Goal: Task Accomplishment & Management: Use online tool/utility

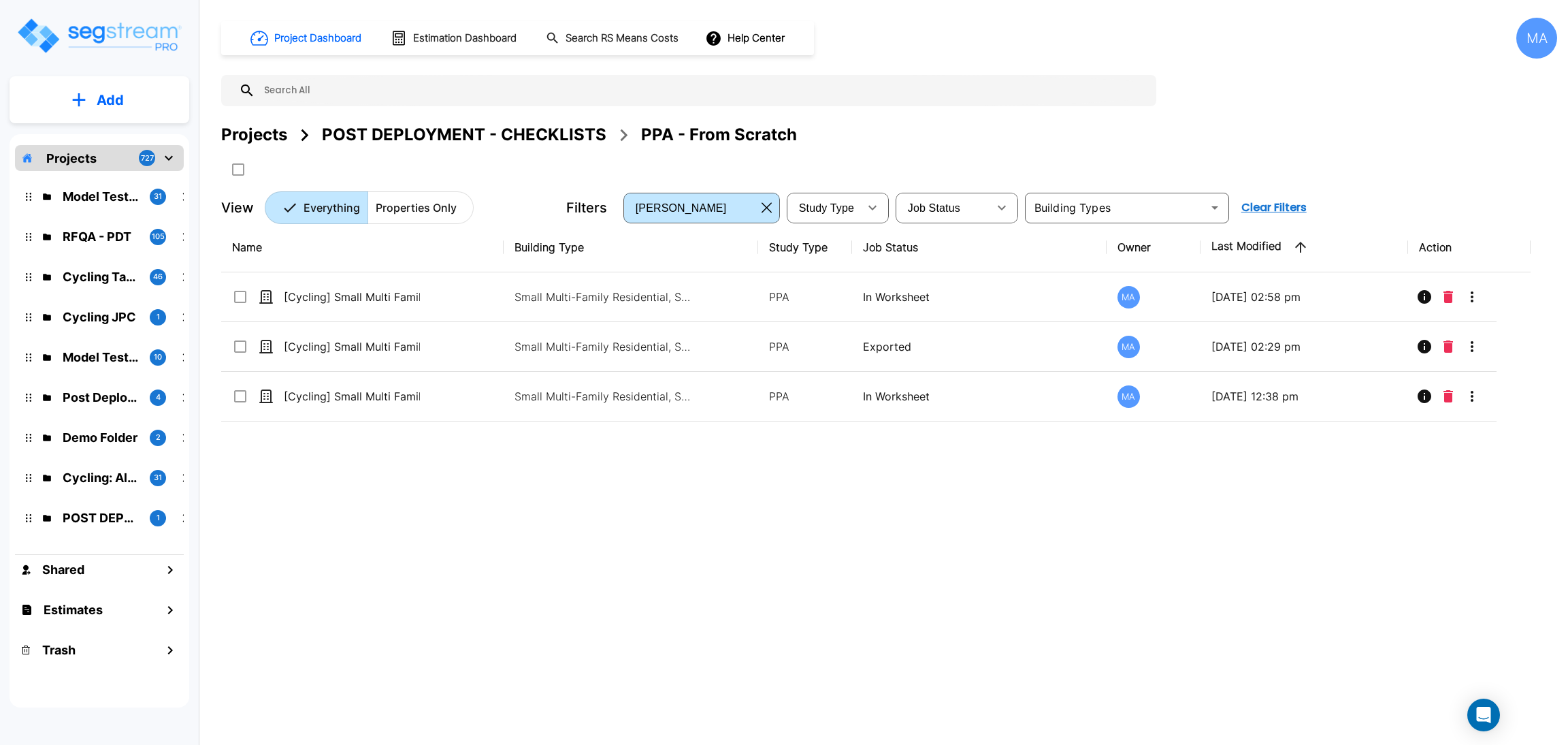
drag, startPoint x: 270, startPoint y: 131, endPoint x: 826, endPoint y: 415, distance: 624.3
click at [269, 131] on div "Projects" at bounding box center [254, 135] width 66 height 24
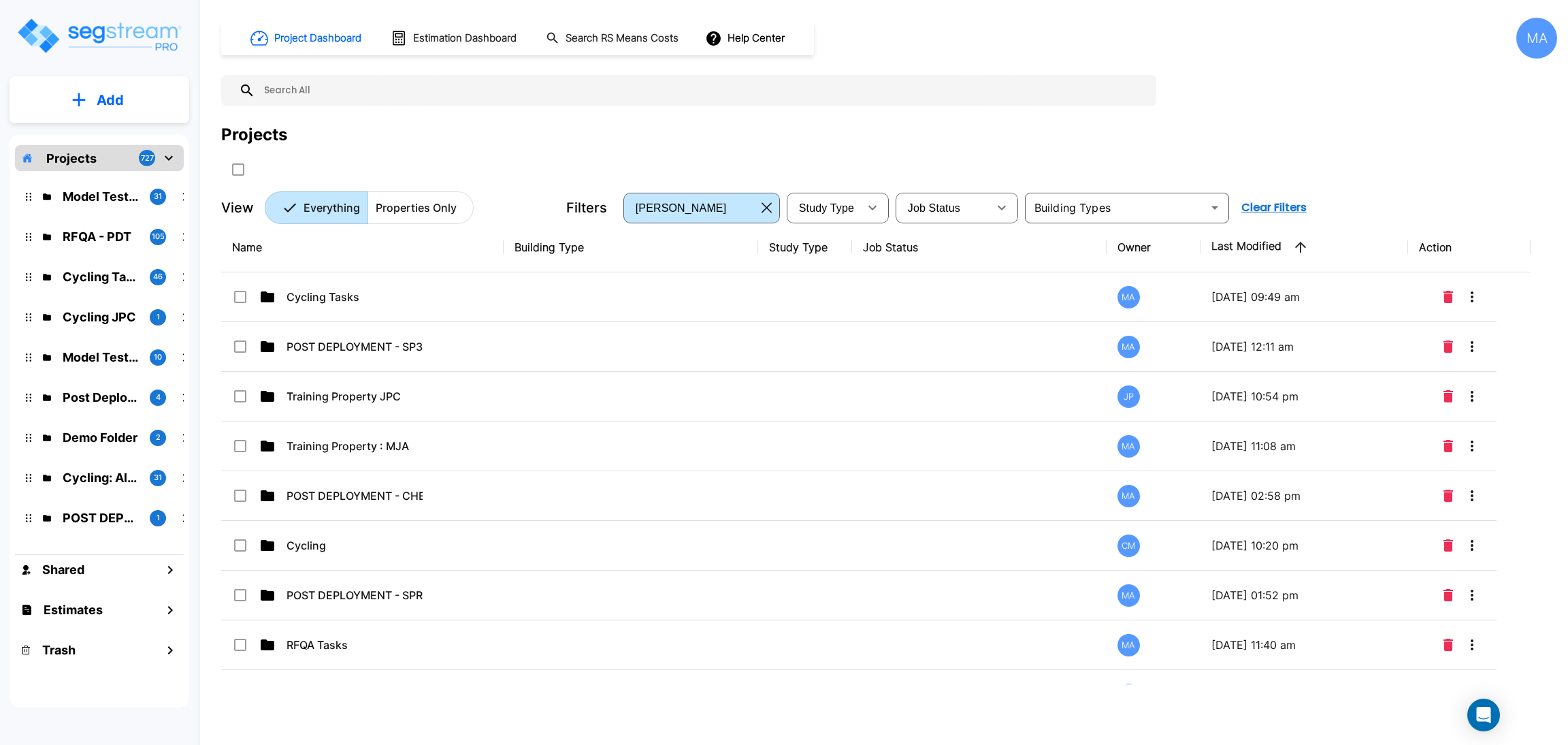
click at [415, 291] on p "Cycling Tasks" at bounding box center [355, 297] width 136 height 17
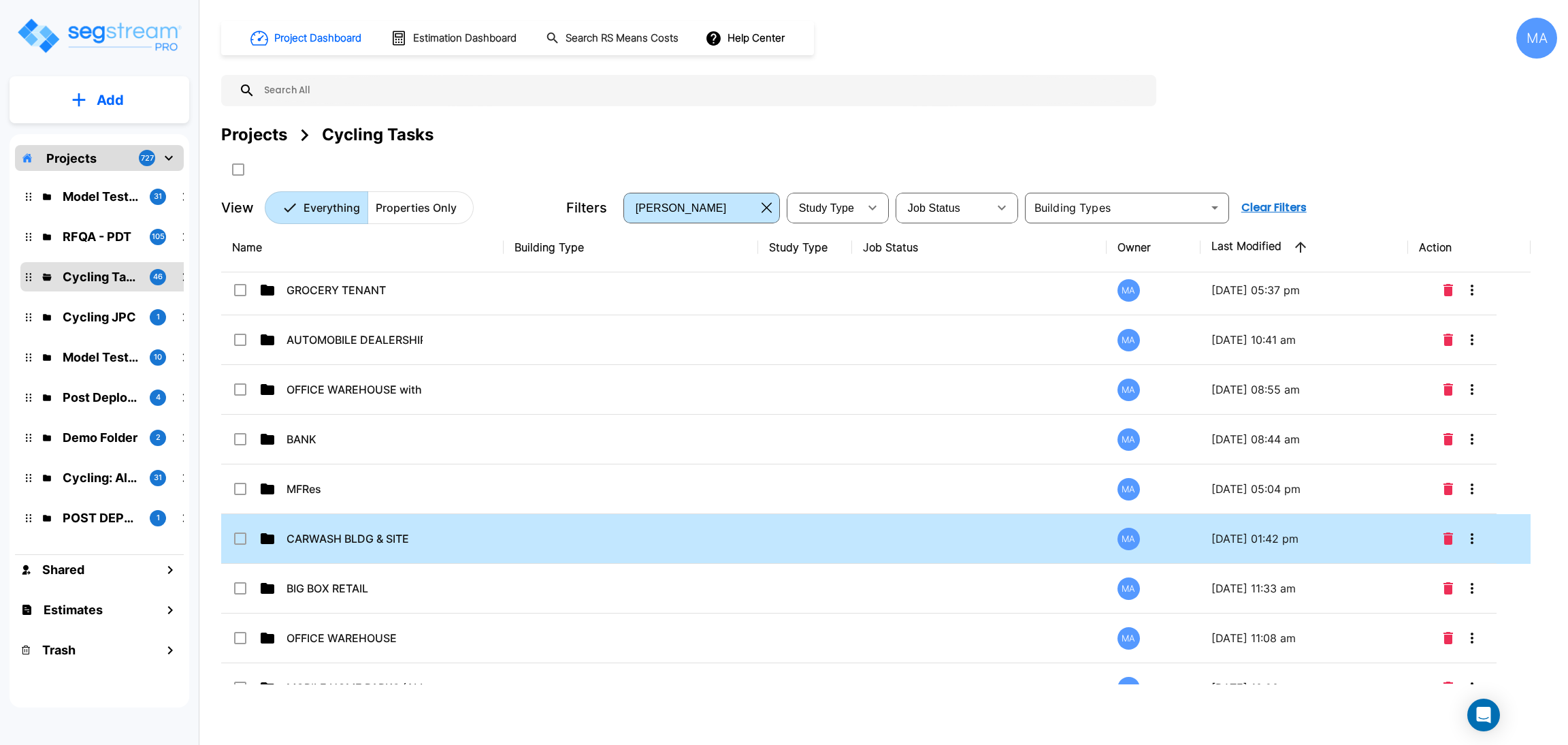
scroll to position [552, 0]
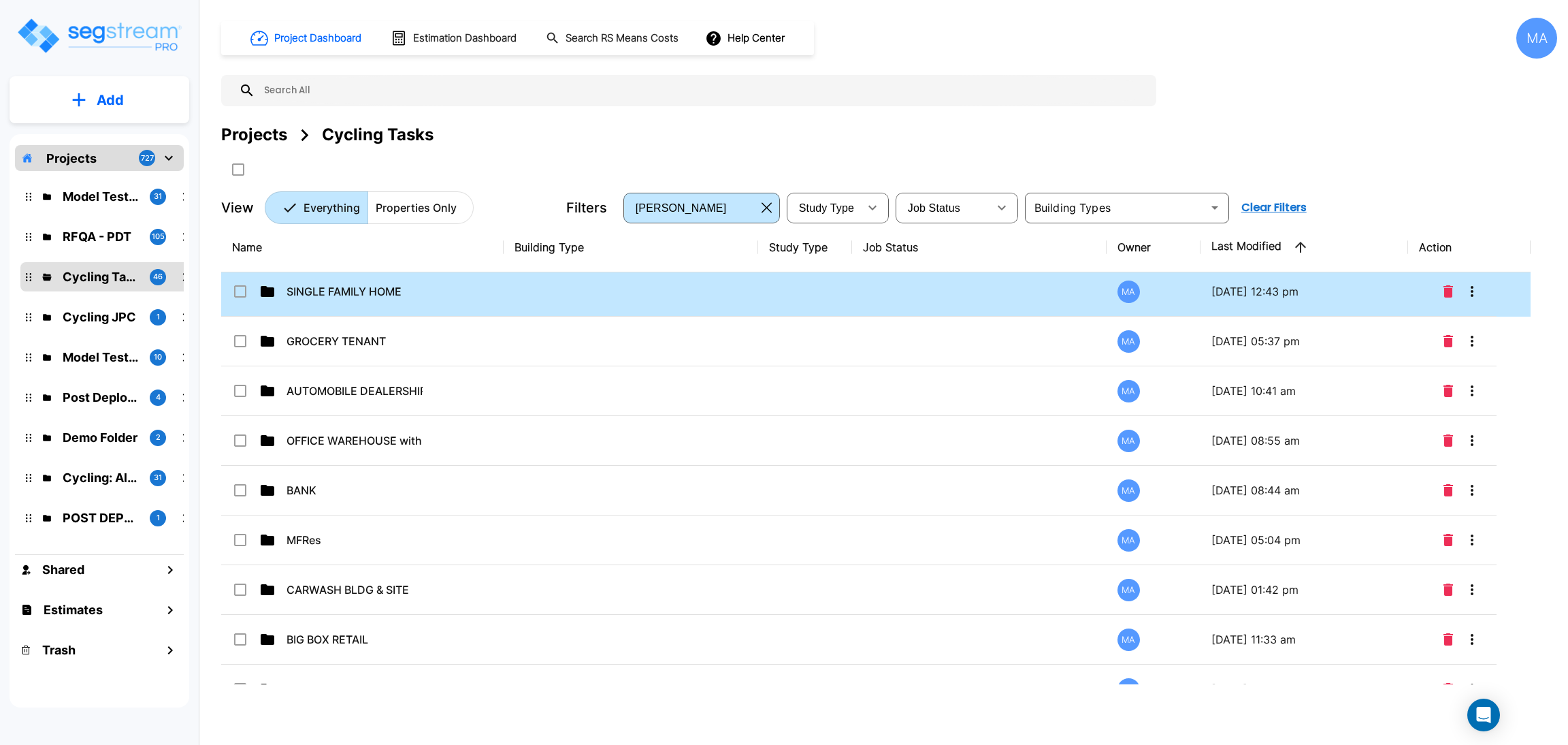
click at [466, 300] on td "SINGLE FAMILY HOME" at bounding box center [362, 292] width 283 height 50
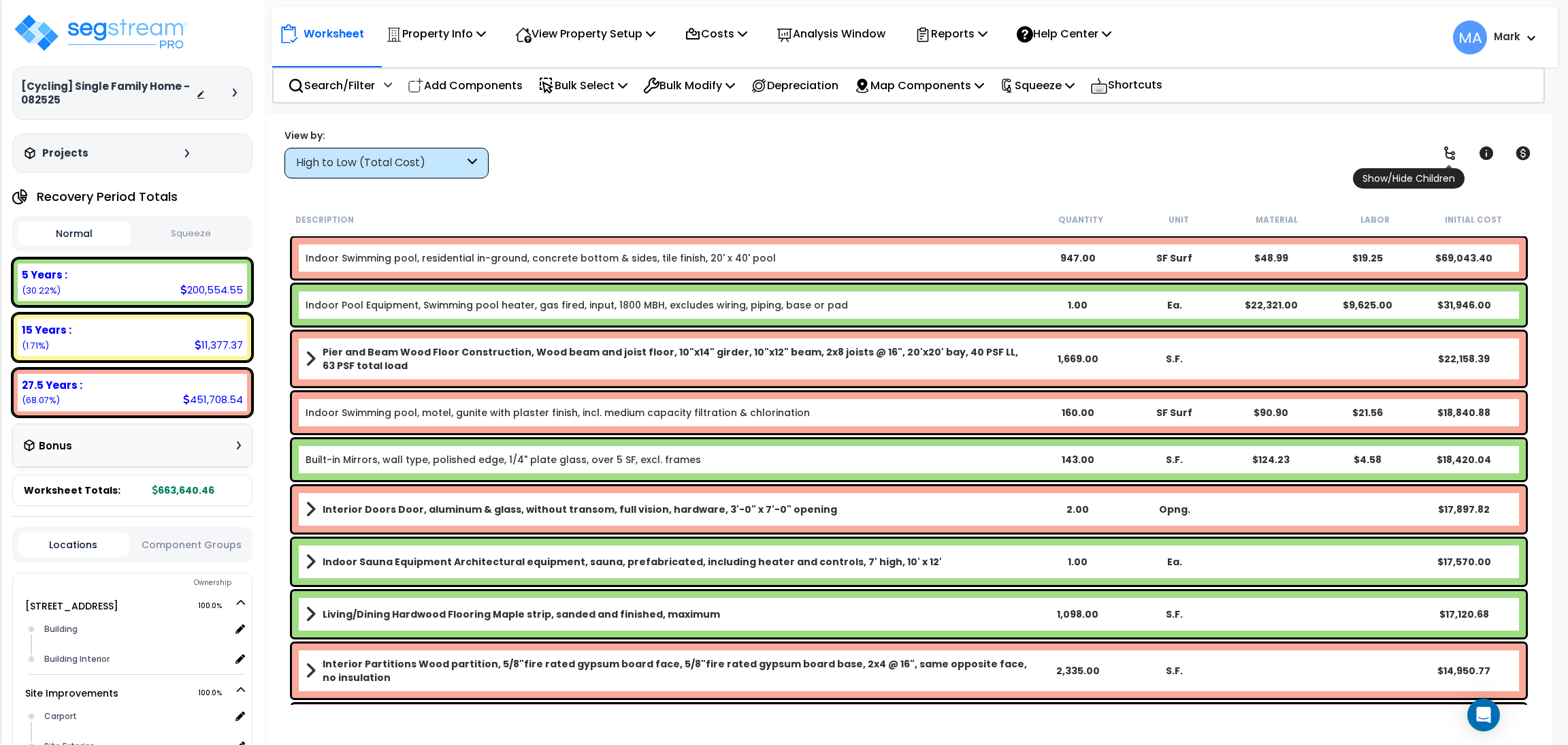
click at [1447, 143] on link at bounding box center [1449, 152] width 30 height 30
click at [1447, 140] on link at bounding box center [1449, 152] width 30 height 30
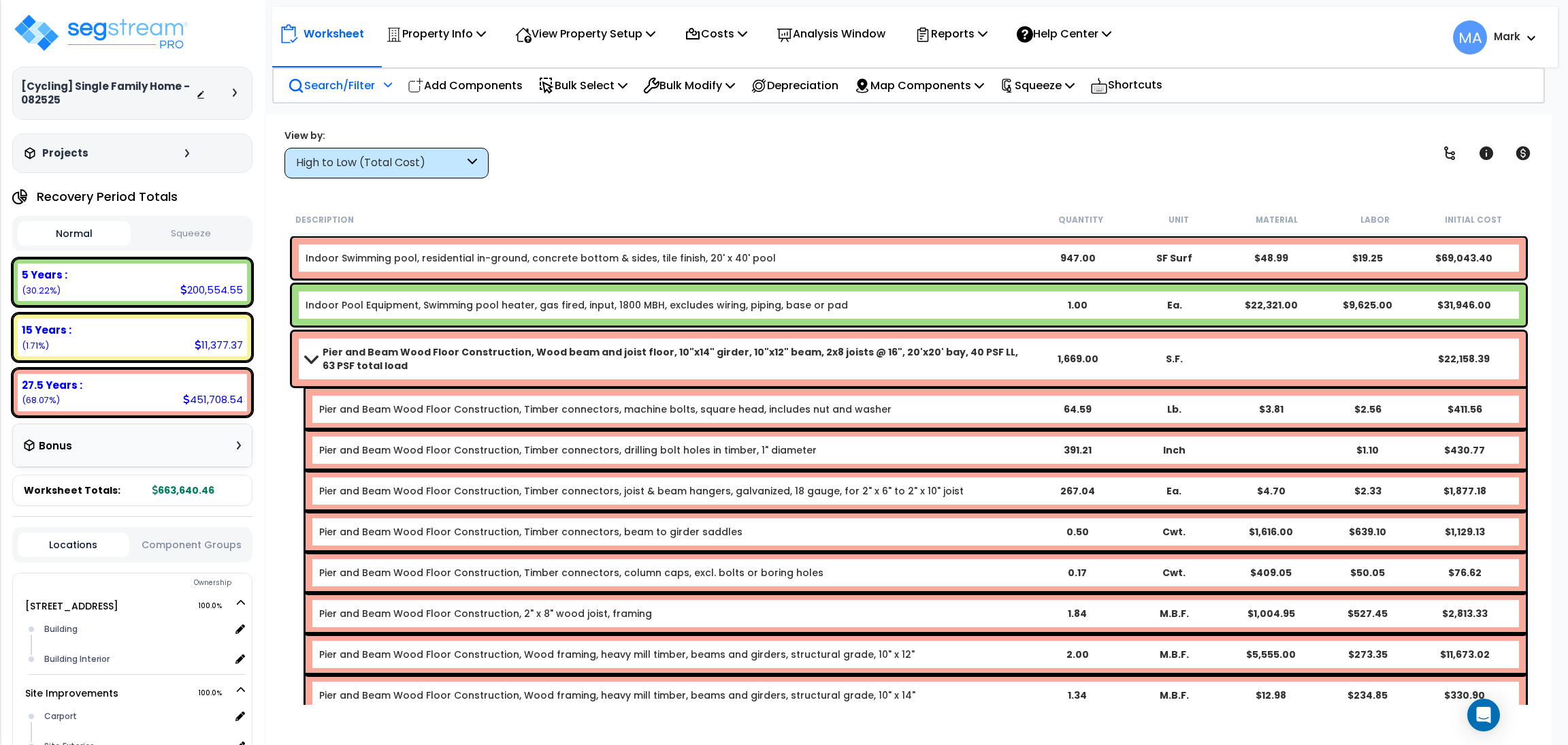
click at [362, 83] on p "Search/Filter" at bounding box center [331, 86] width 87 height 18
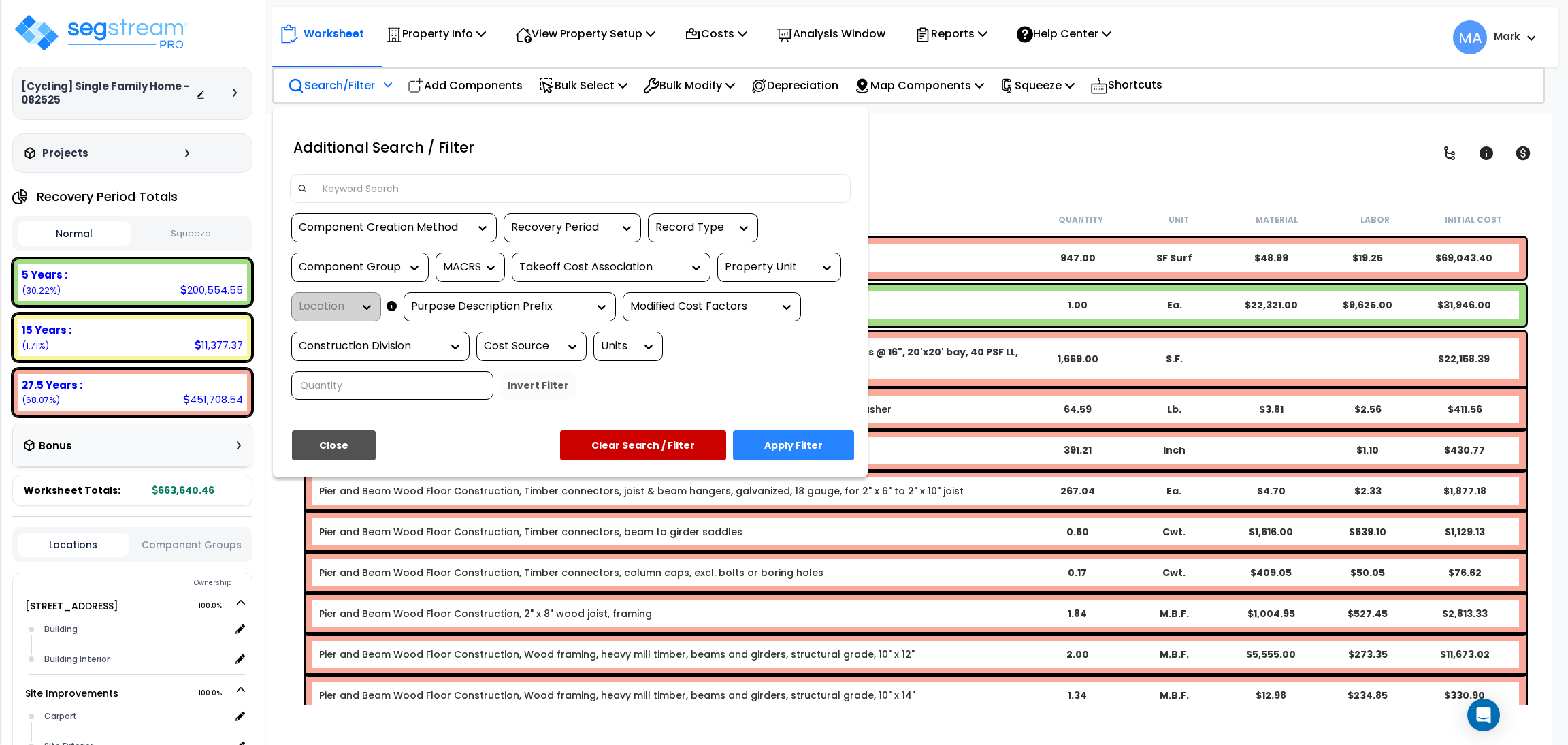
click at [420, 33] on div at bounding box center [784, 372] width 1568 height 745
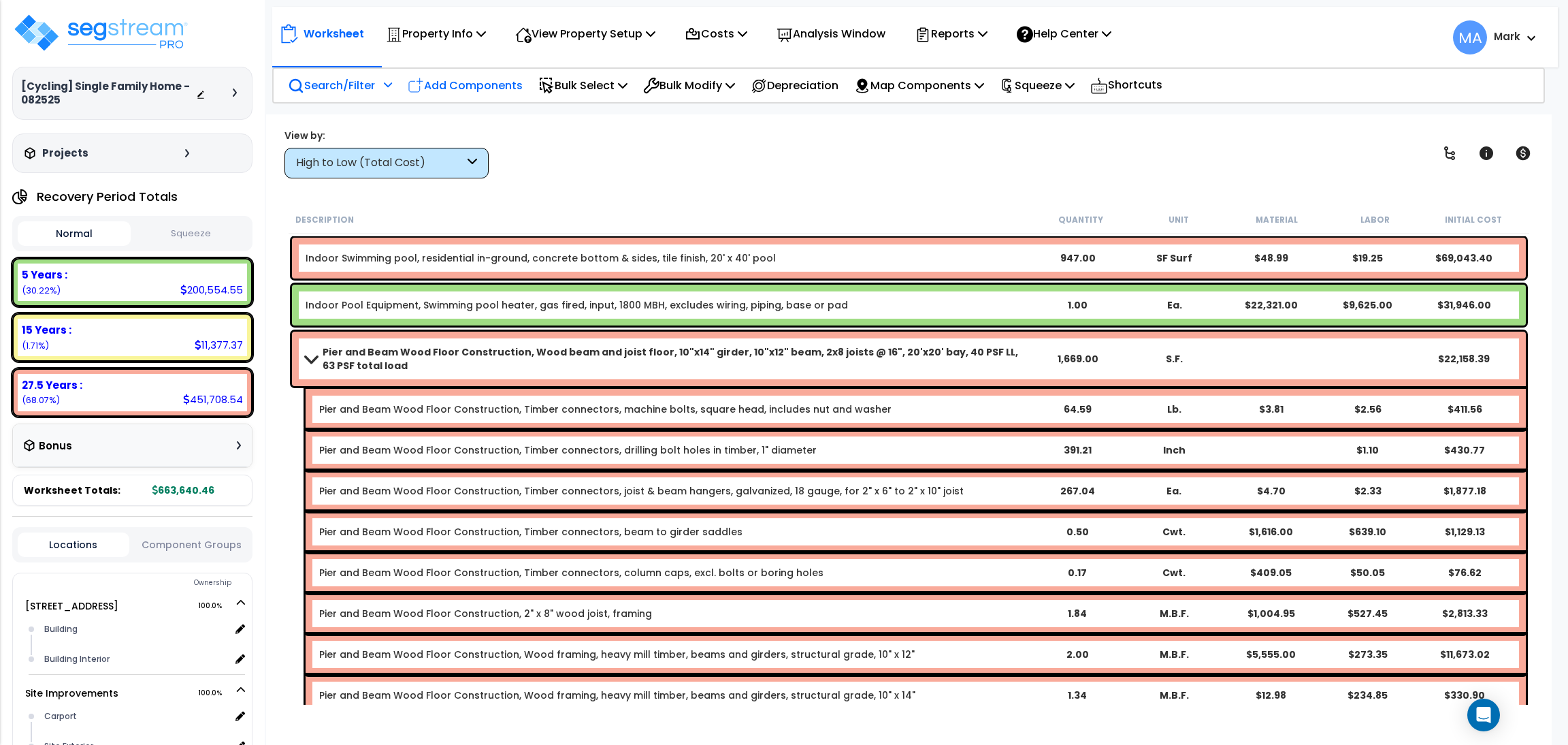
click at [495, 77] on p "Add Components" at bounding box center [466, 86] width 115 height 18
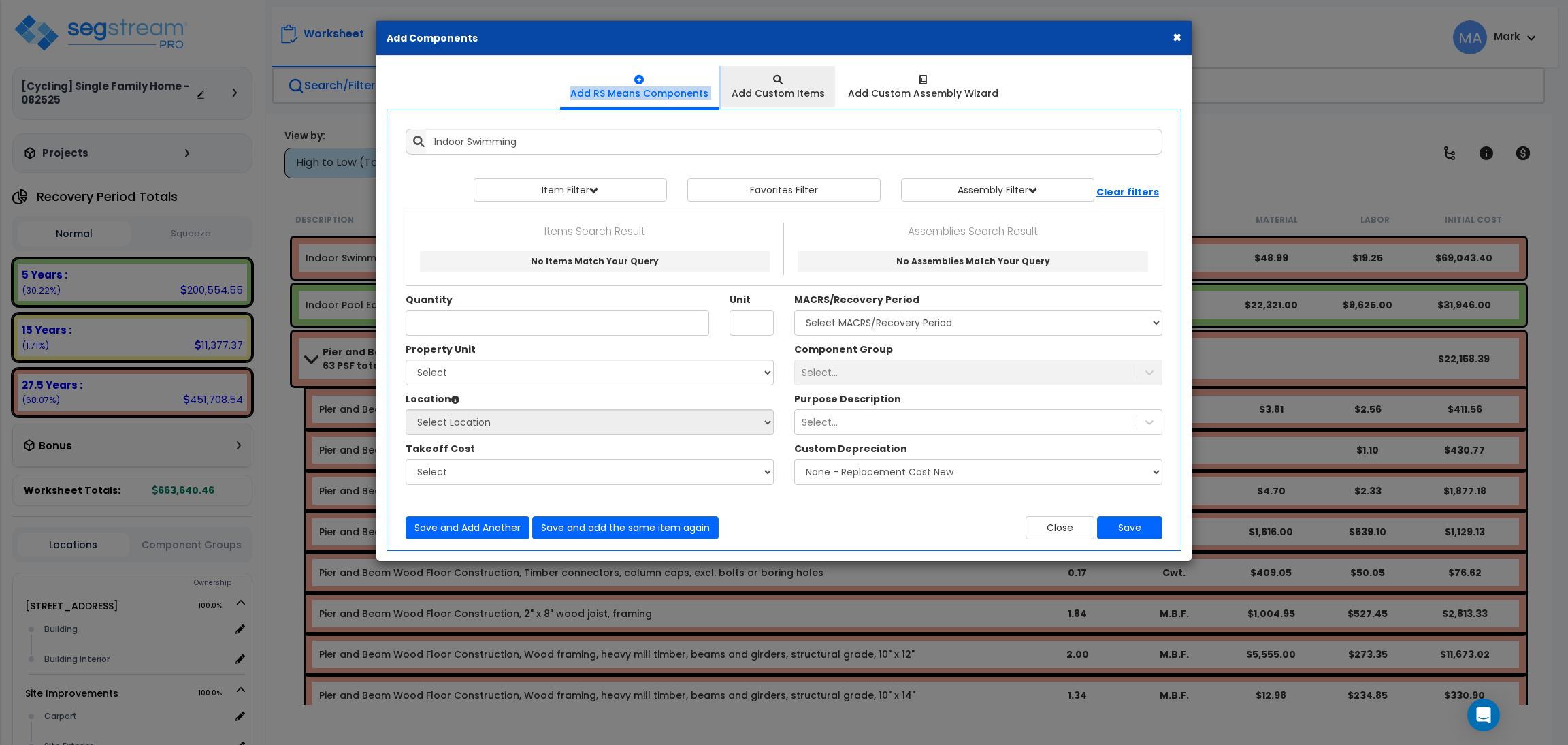
drag, startPoint x: 666, startPoint y: 30, endPoint x: 815, endPoint y: 77, distance: 156.2
click at [815, 77] on div "× Add Components Add RS Means Components Add Custom Items" at bounding box center [783, 291] width 817 height 542
click at [589, 143] on input "Indoor Swimming" at bounding box center [794, 142] width 736 height 26
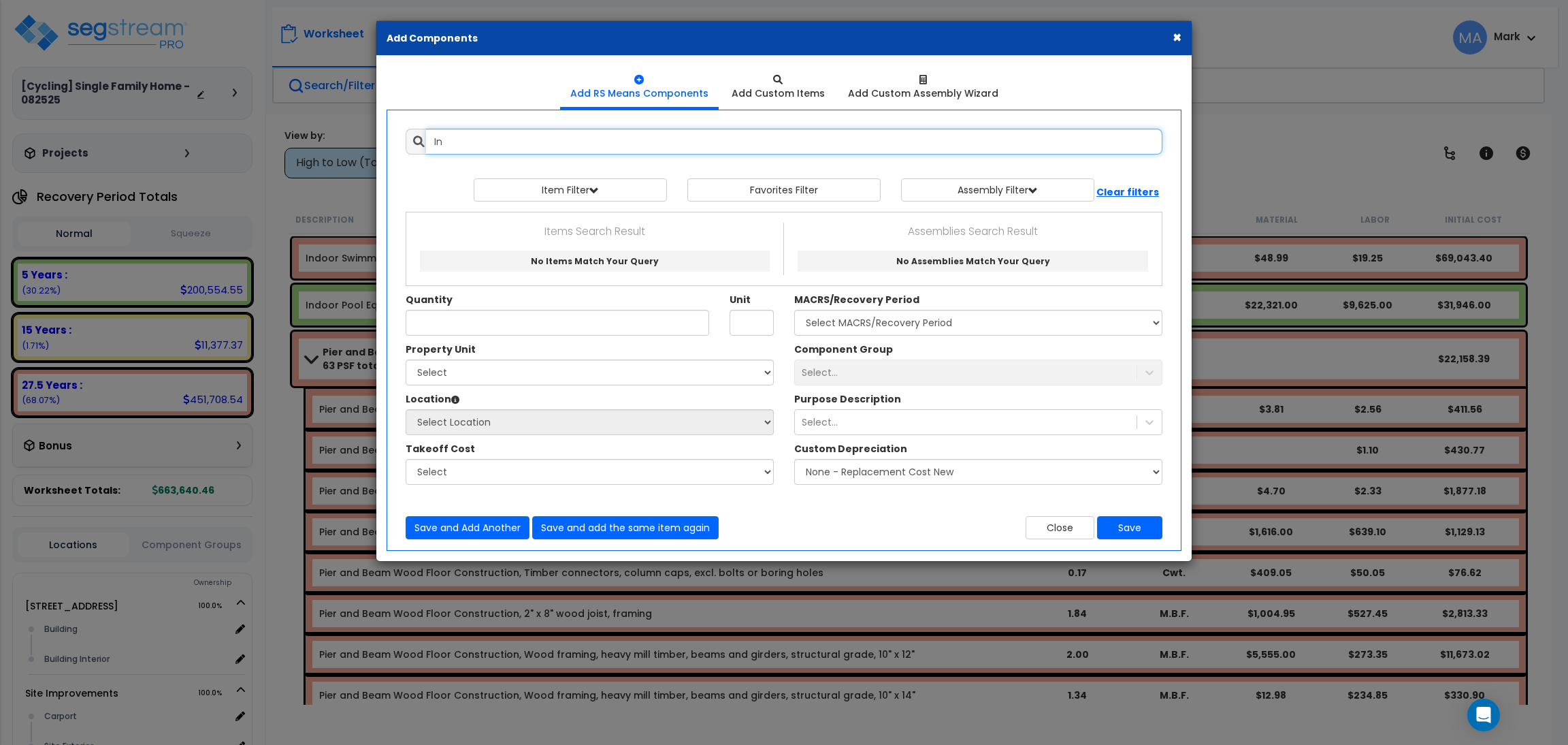
type input "I"
click at [1173, 36] on button "×" at bounding box center [1178, 36] width 9 height 14
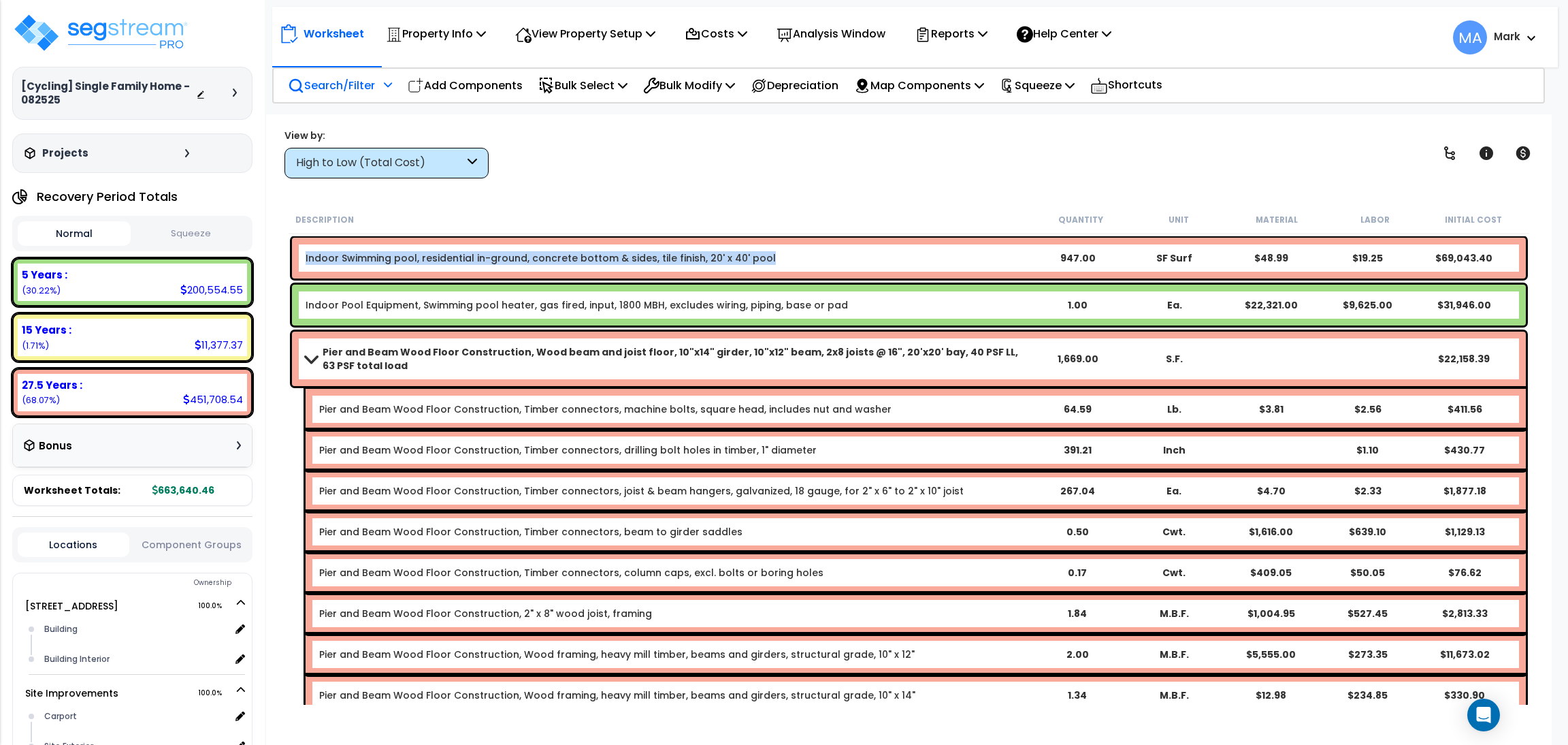
drag, startPoint x: 305, startPoint y: 261, endPoint x: 763, endPoint y: 247, distance: 458.2
click at [763, 247] on div "Indoor Swimming pool, residential in-ground, concrete bottom & sides, tile fini…" at bounding box center [908, 258] width 1234 height 41
copy link "Indoor Swimming pool, residential in-ground, concrete bottom & sides, tile fini…"
click at [439, 83] on p "Add Components" at bounding box center [466, 86] width 115 height 18
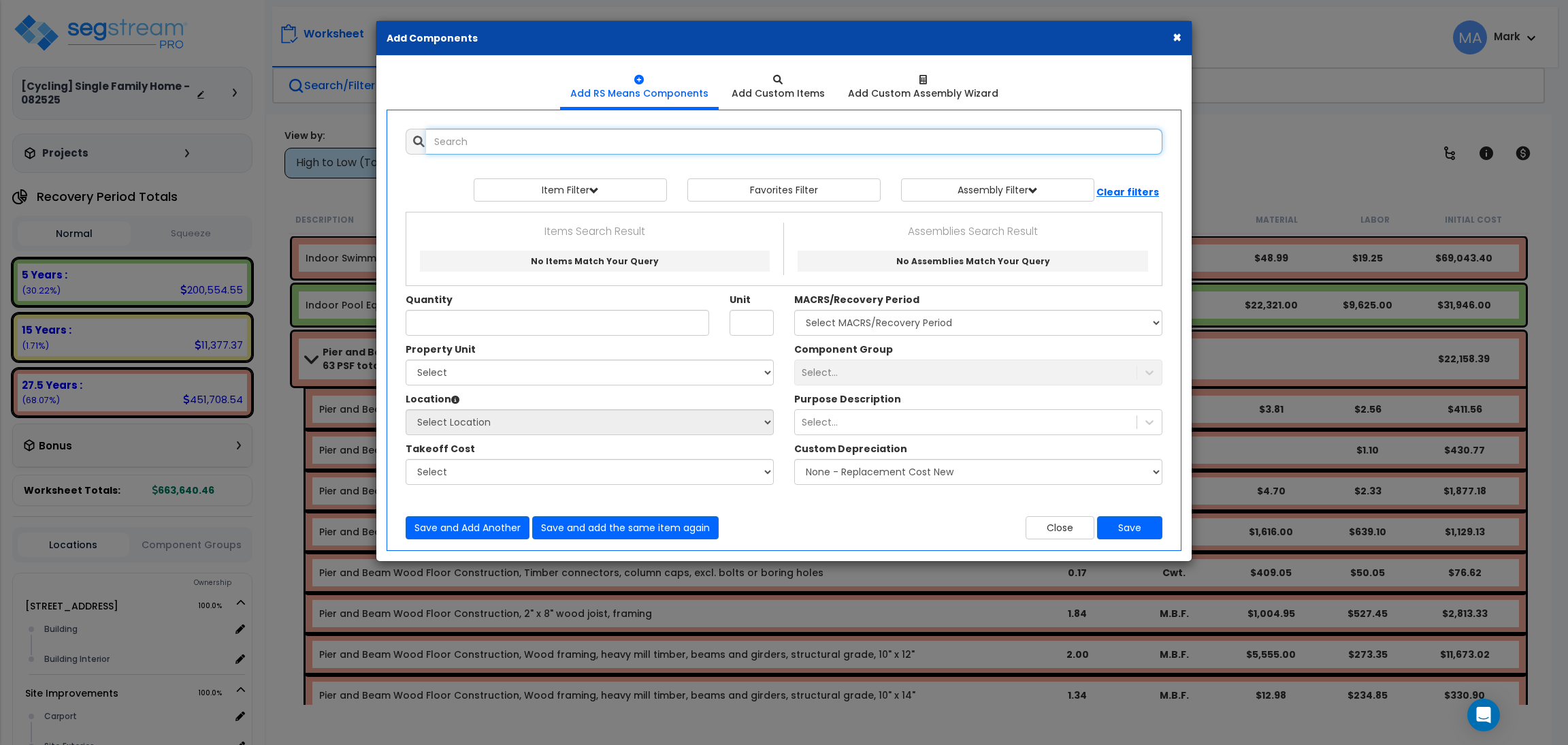
click at [477, 143] on input "text" at bounding box center [794, 142] width 736 height 26
paste input "Indoor Swimming pool, residential in-ground, concrete bottom & sides, tile fini…"
click at [548, 138] on input "Indoor Swimming pool, residential in-ground, concrete bottom & sides, tile fini…" at bounding box center [794, 142] width 736 height 26
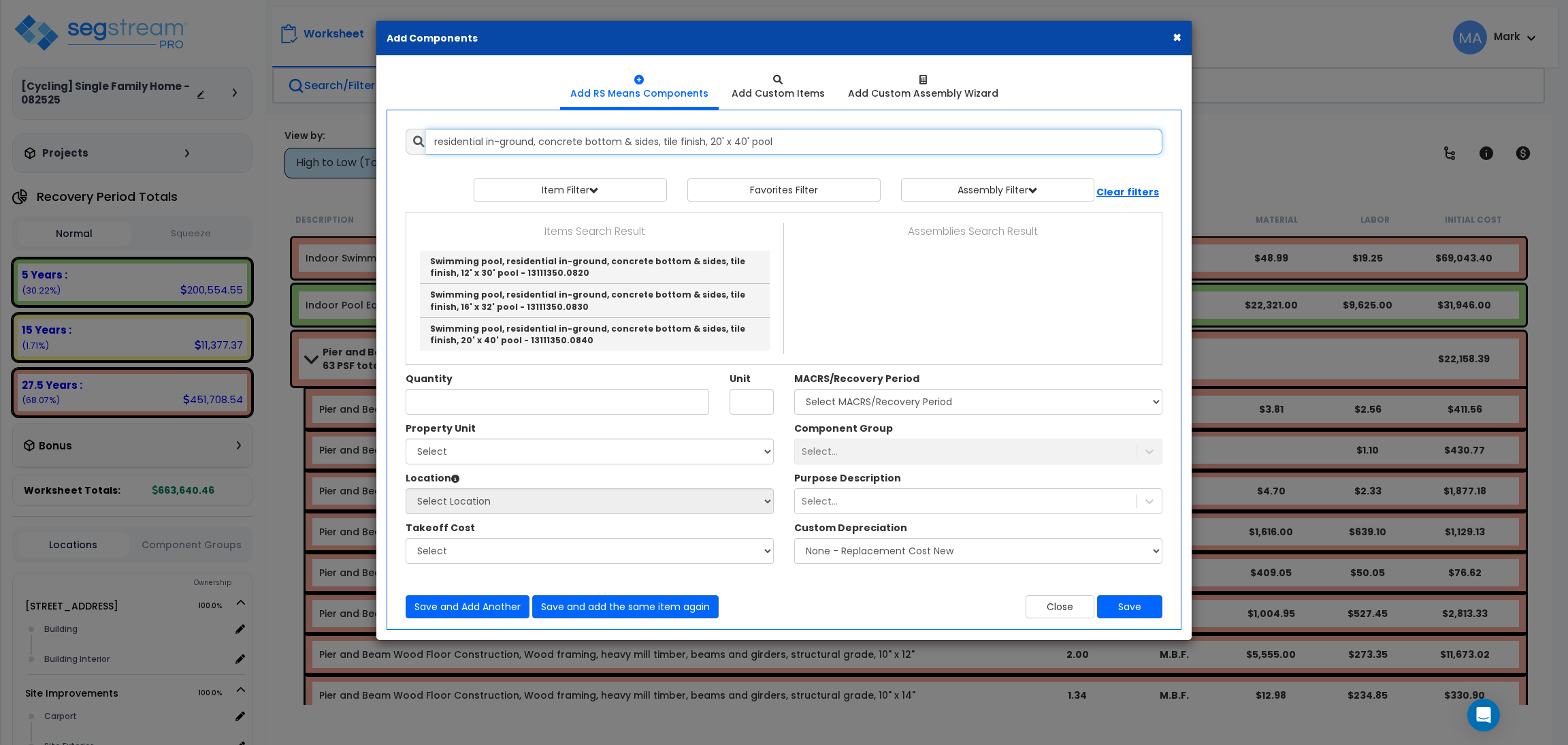
type input "residential in-ground, concrete bottom & sides, tile finish, 20' x 40' pool"
drag, startPoint x: 1174, startPoint y: 34, endPoint x: 829, endPoint y: 336, distance: 458.5
click at [1174, 30] on button "×" at bounding box center [1178, 36] width 9 height 14
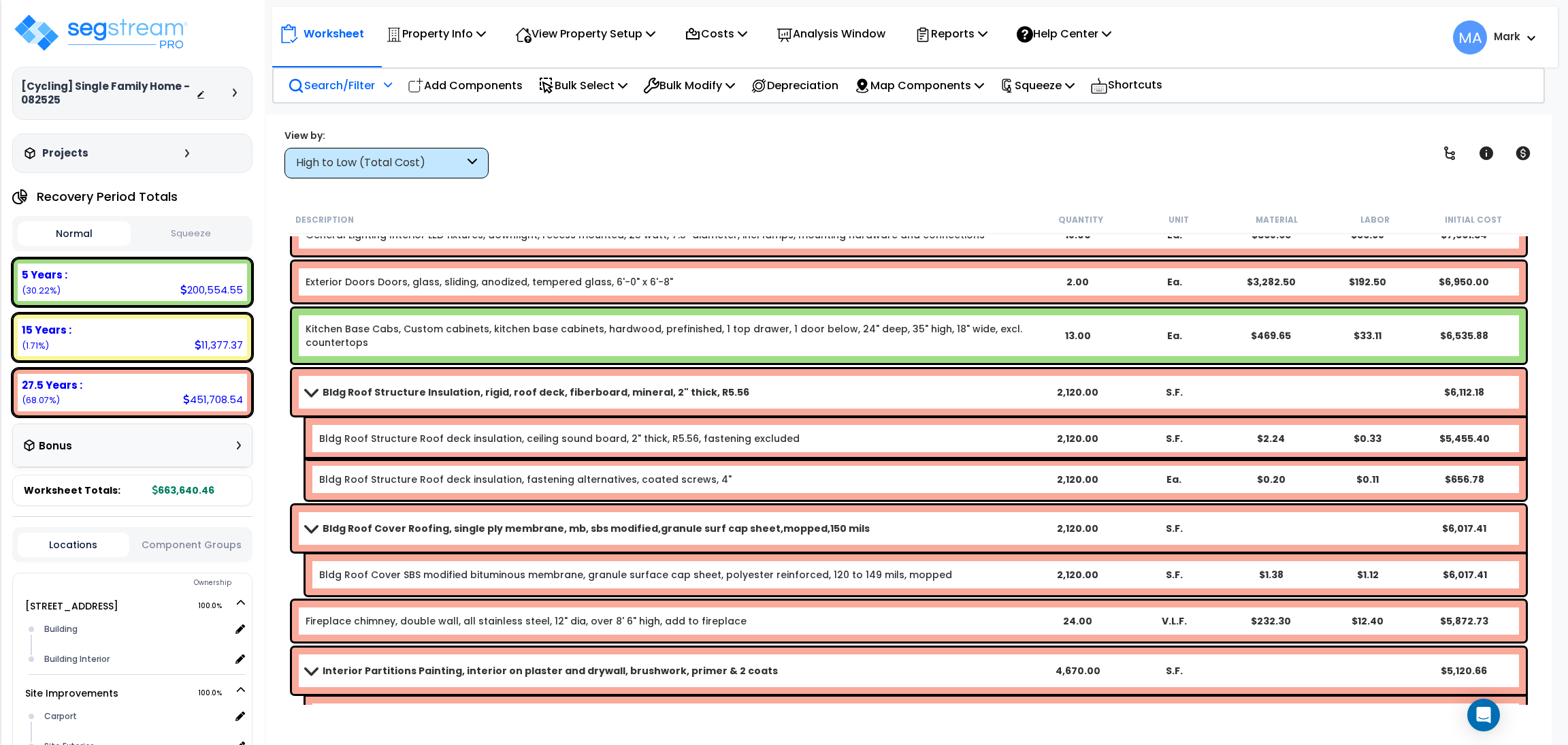
scroll to position [4800, 0]
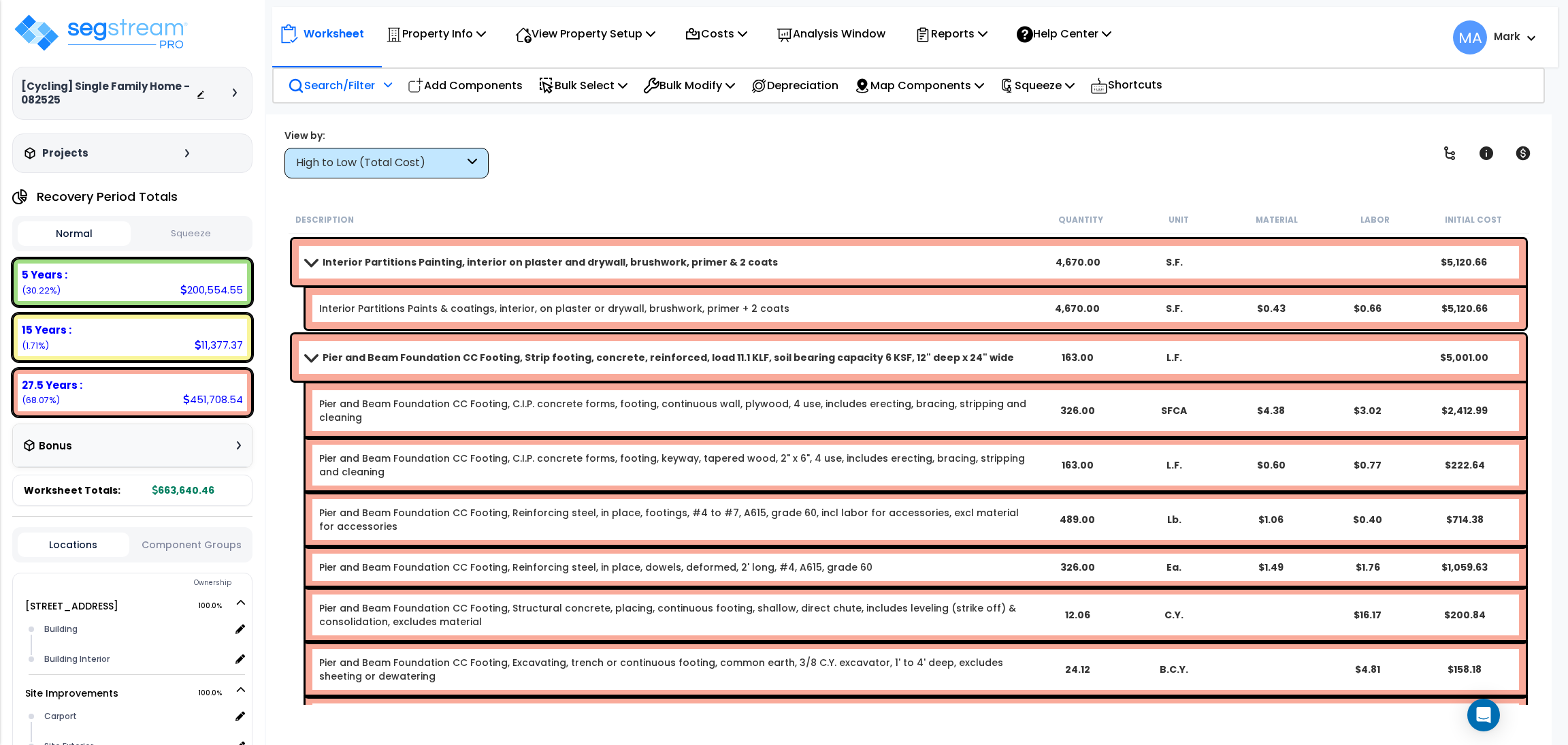
drag, startPoint x: 410, startPoint y: 456, endPoint x: 386, endPoint y: 443, distance: 27.3
drag, startPoint x: 386, startPoint y: 443, endPoint x: 1008, endPoint y: 159, distance: 683.8
click at [1008, 159] on div "View by: High to Low (Total Cost) High to Low (Total Cost)" at bounding box center [909, 153] width 1259 height 50
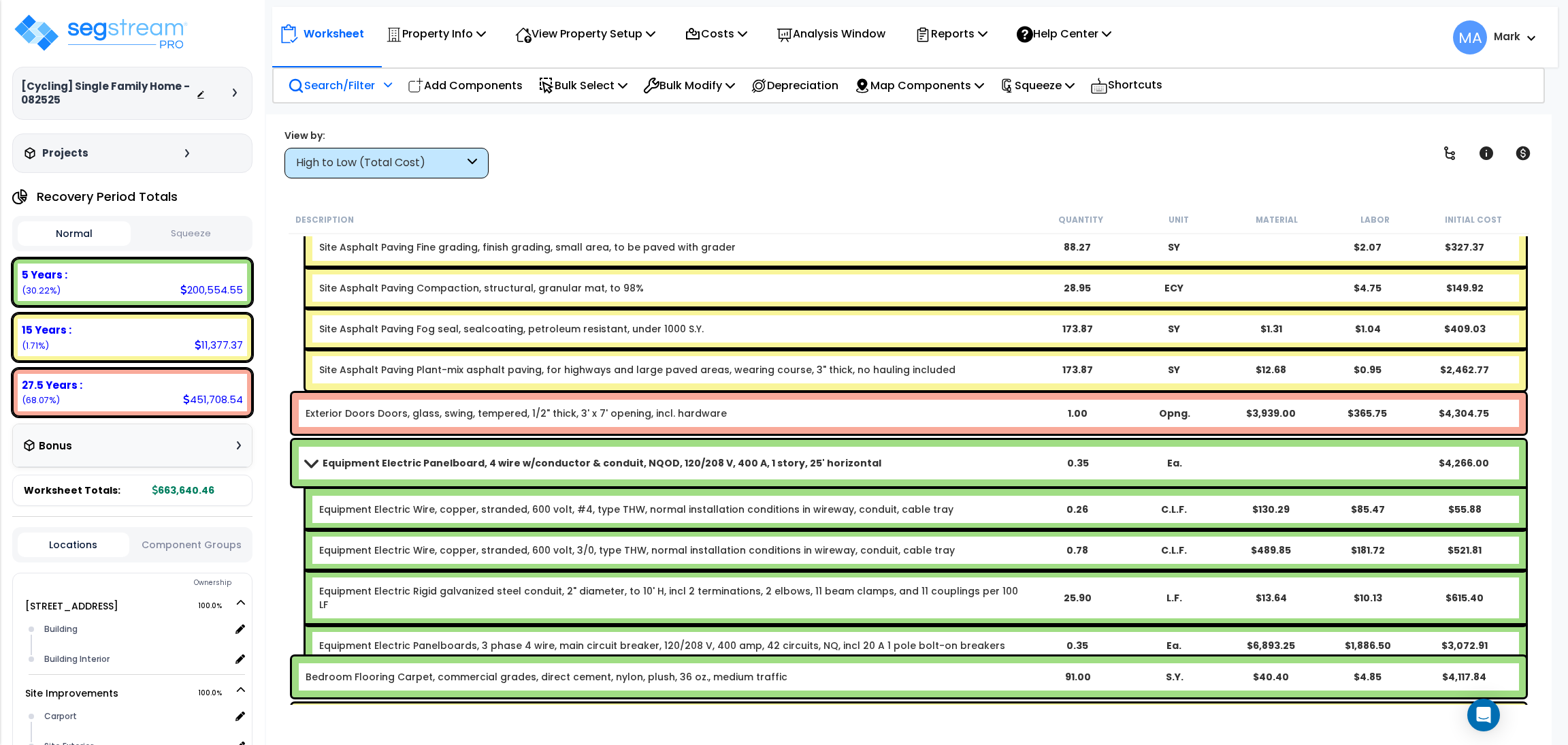
scroll to position [5720, 0]
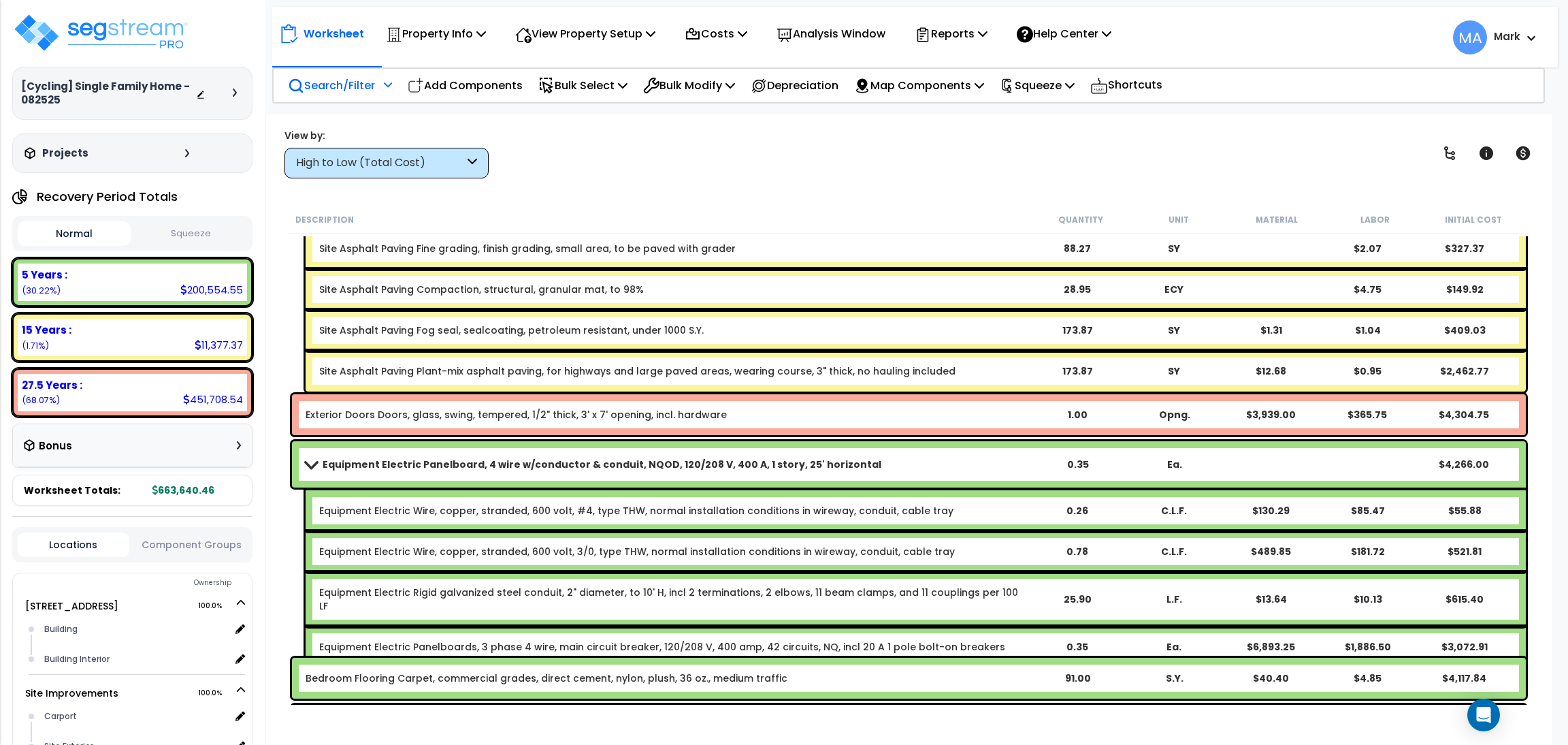
click at [397, 169] on div "High to Low (Total Cost)" at bounding box center [380, 163] width 168 height 16
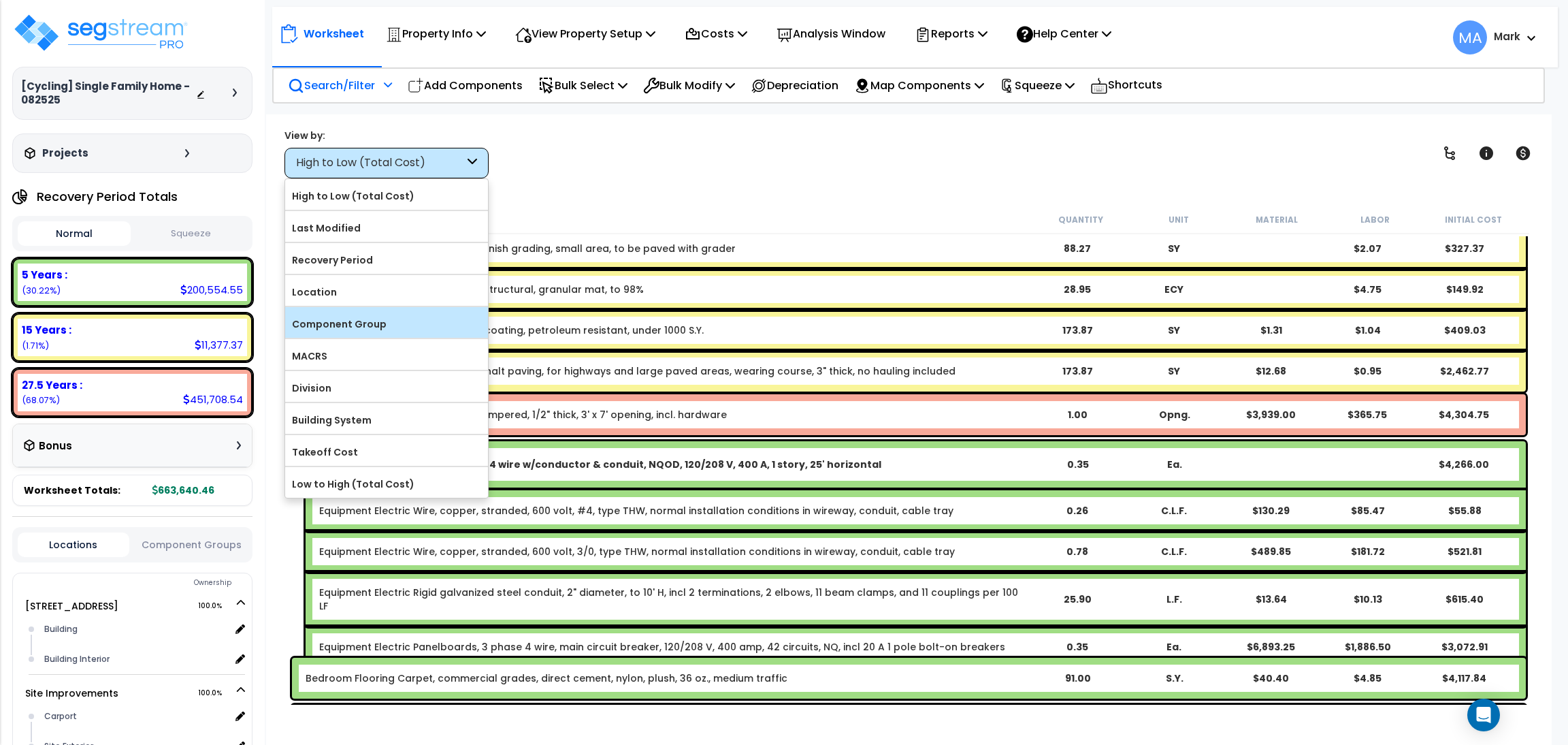
click at [372, 320] on label "Component Group" at bounding box center [386, 324] width 202 height 20
click at [0, 0] on input "Component Group" at bounding box center [0, 0] width 0 height 0
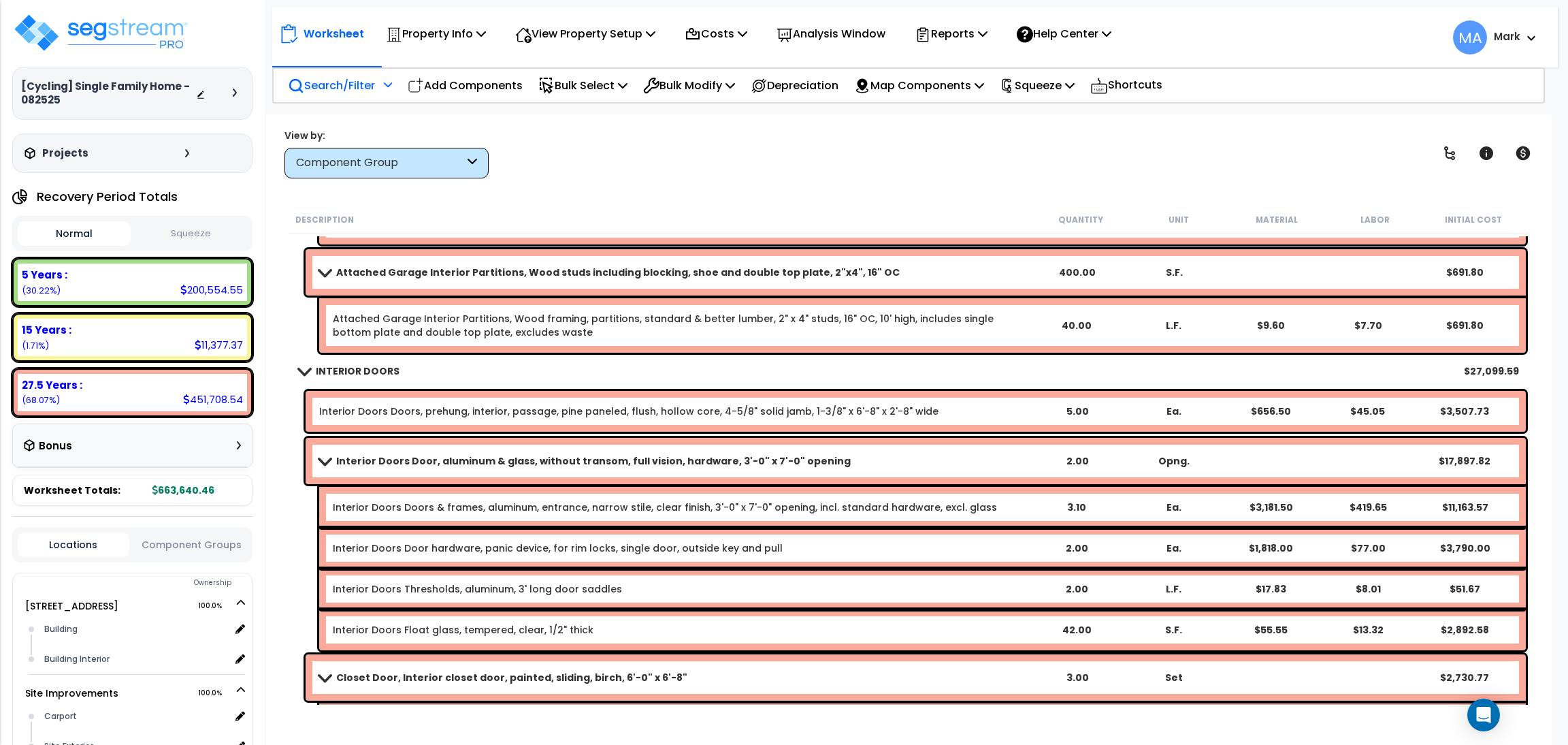
scroll to position [7558, 0]
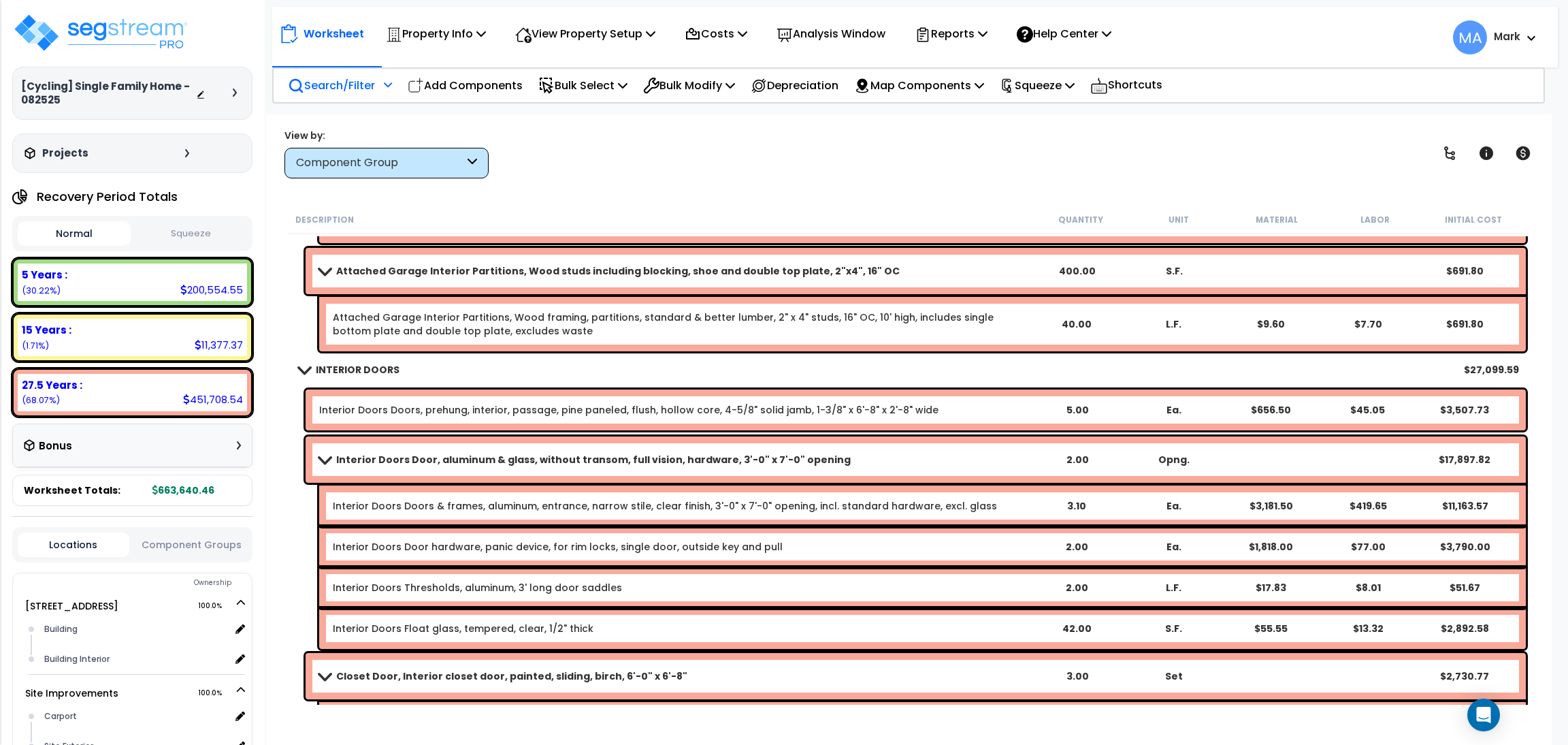
drag, startPoint x: 193, startPoint y: 495, endPoint x: 1001, endPoint y: 151, distance: 878.2
click at [1001, 151] on div "View by: Component Group High to Low (Total Cost)" at bounding box center [909, 153] width 1259 height 50
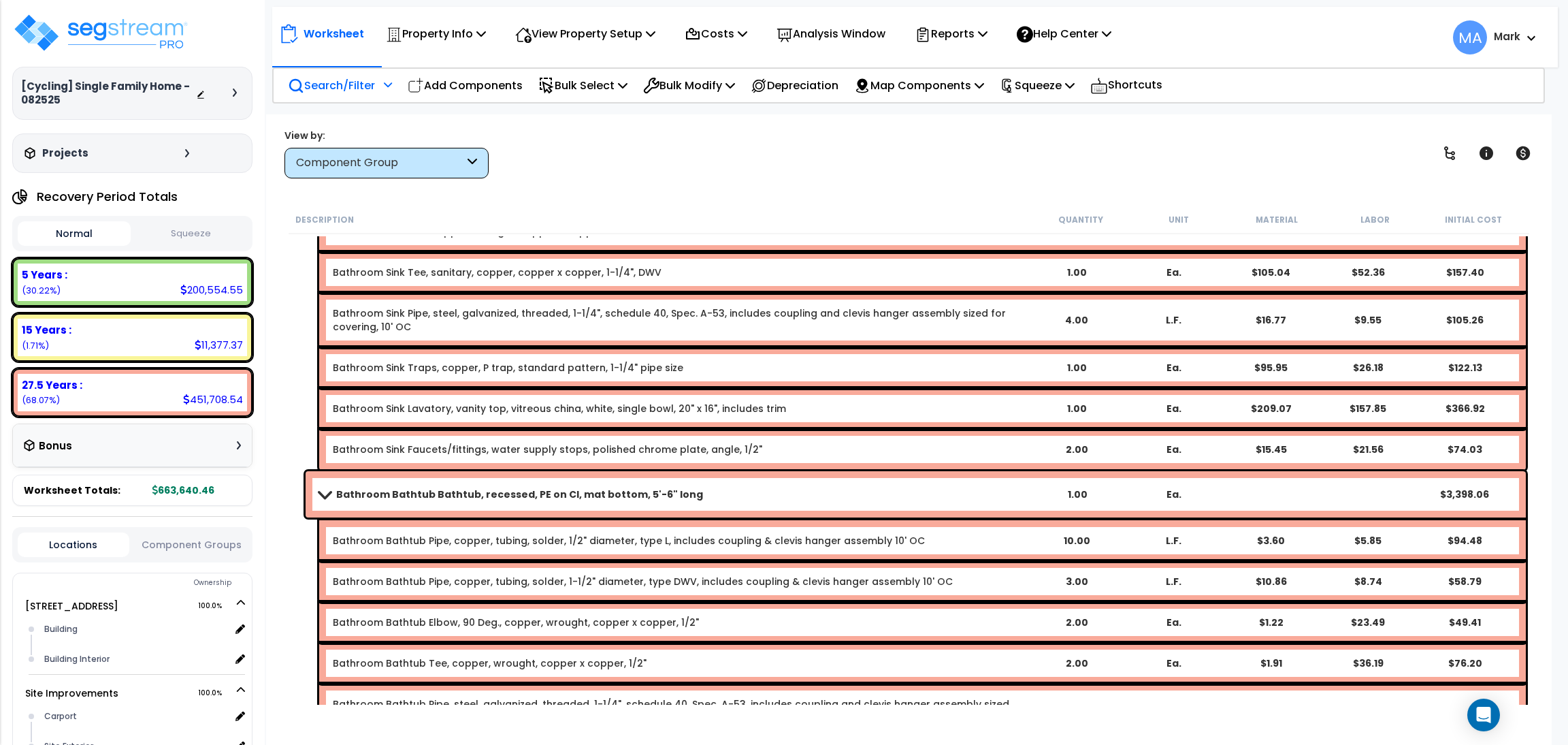
scroll to position [18284, 0]
